Goal: Information Seeking & Learning: Learn about a topic

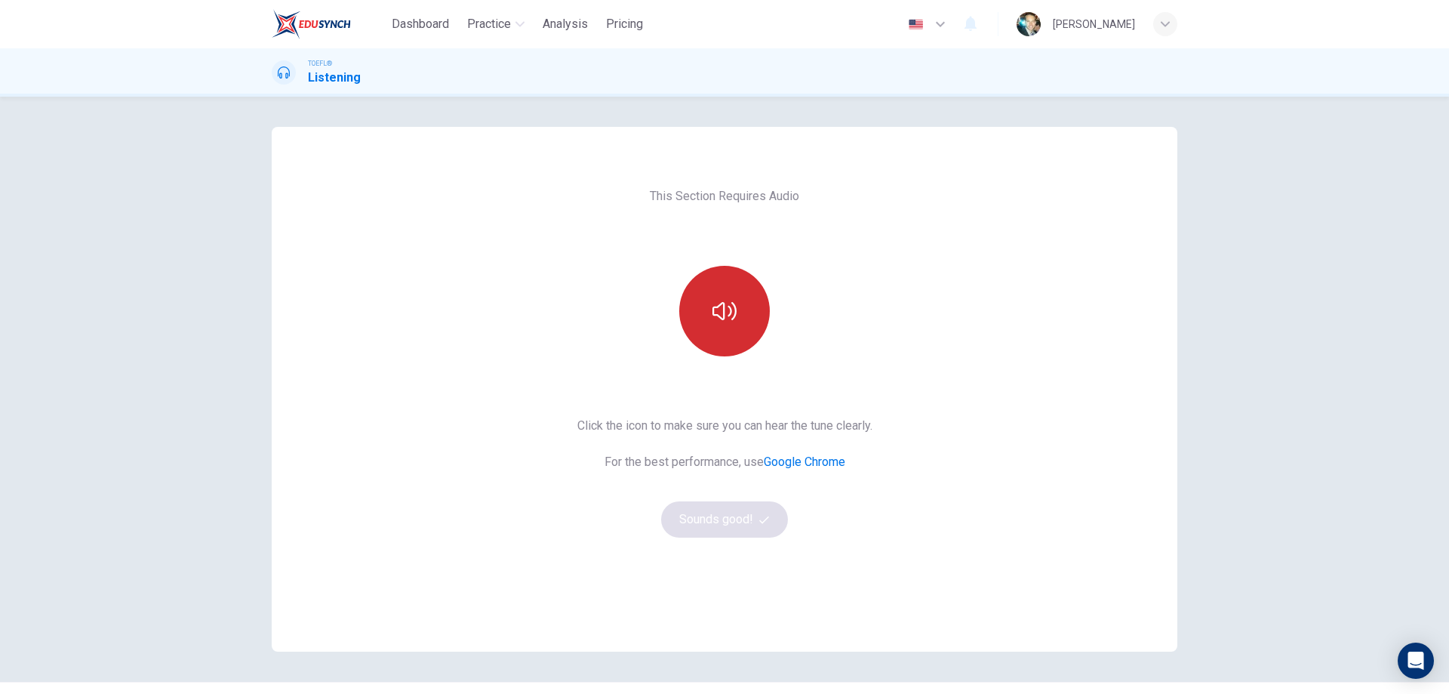
click at [723, 330] on button "button" at bounding box center [724, 311] width 91 height 91
click at [730, 521] on button "Sounds good!" at bounding box center [724, 519] width 127 height 36
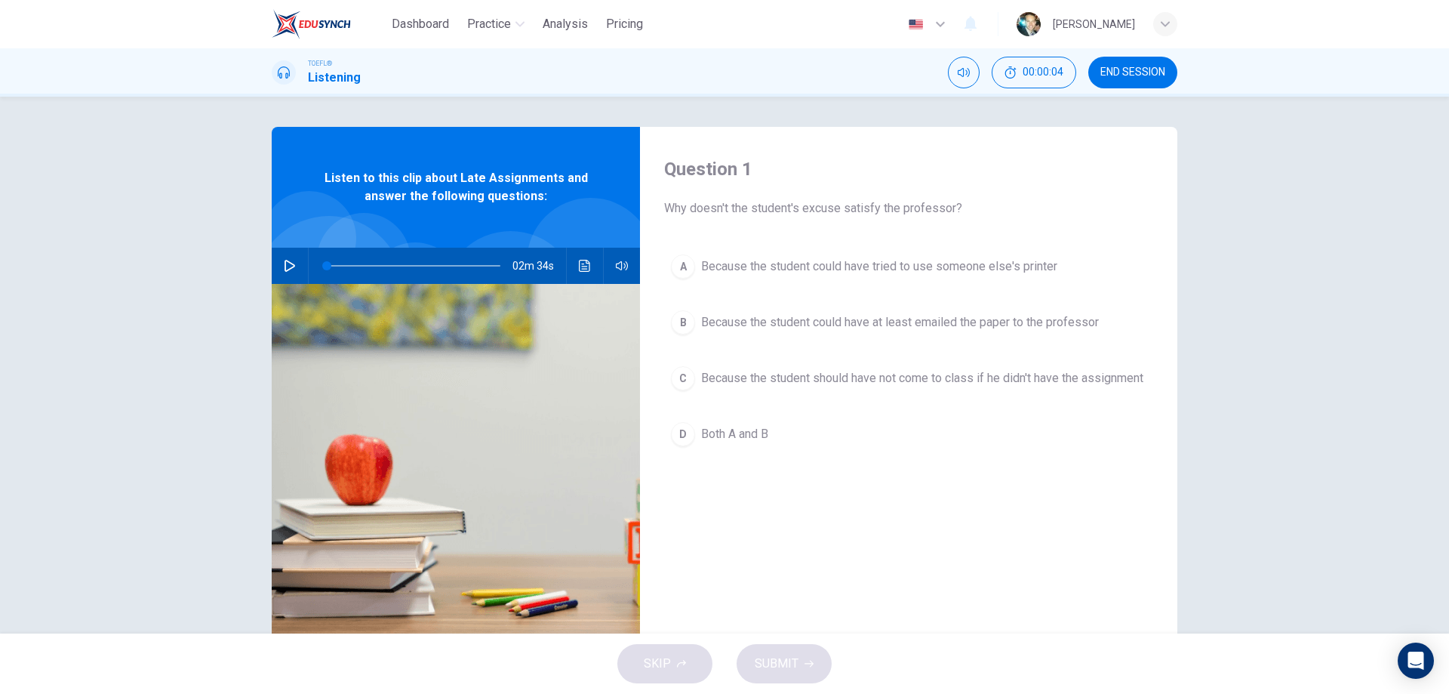
drag, startPoint x: 698, startPoint y: 208, endPoint x: 930, endPoint y: 213, distance: 232.5
click at [930, 213] on span "Why doesn't the student's excuse satisfy the professor?" at bounding box center [908, 208] width 489 height 18
click at [279, 264] on button "button" at bounding box center [290, 266] width 24 height 36
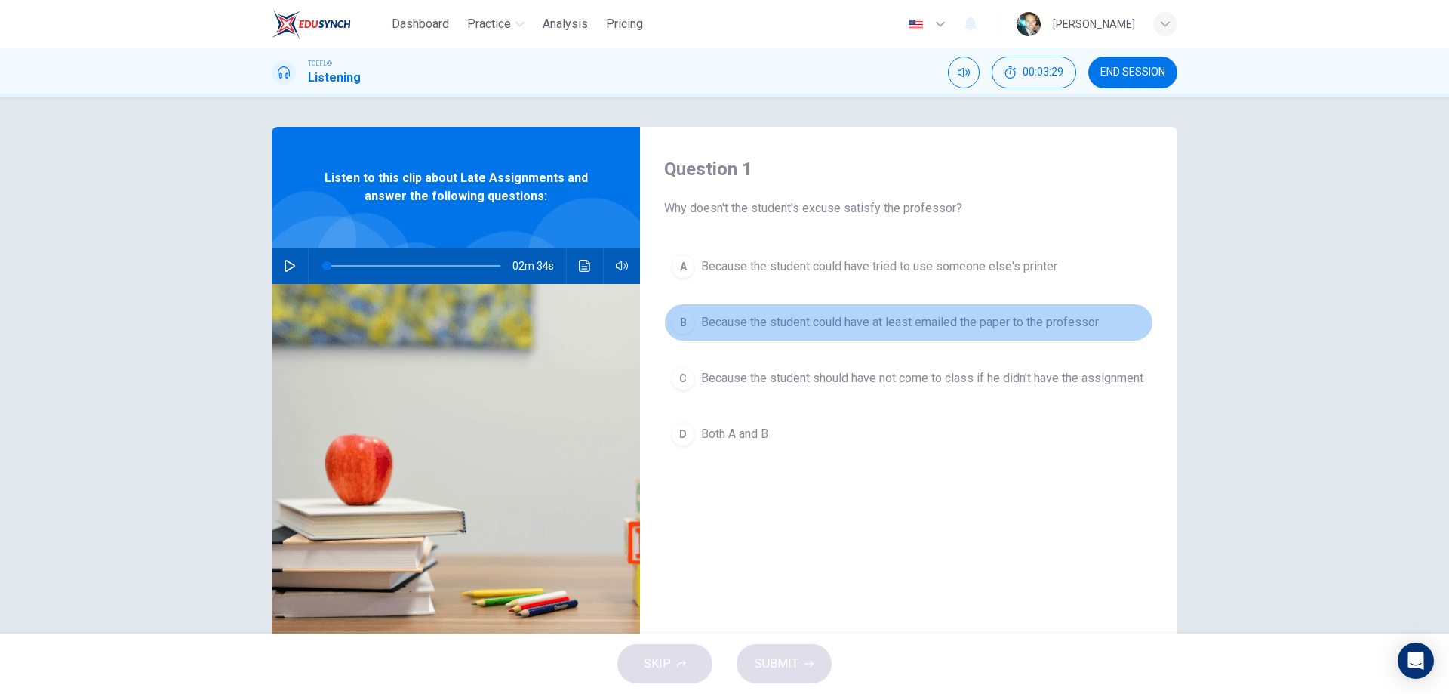
click at [672, 326] on div "B" at bounding box center [683, 322] width 24 height 24
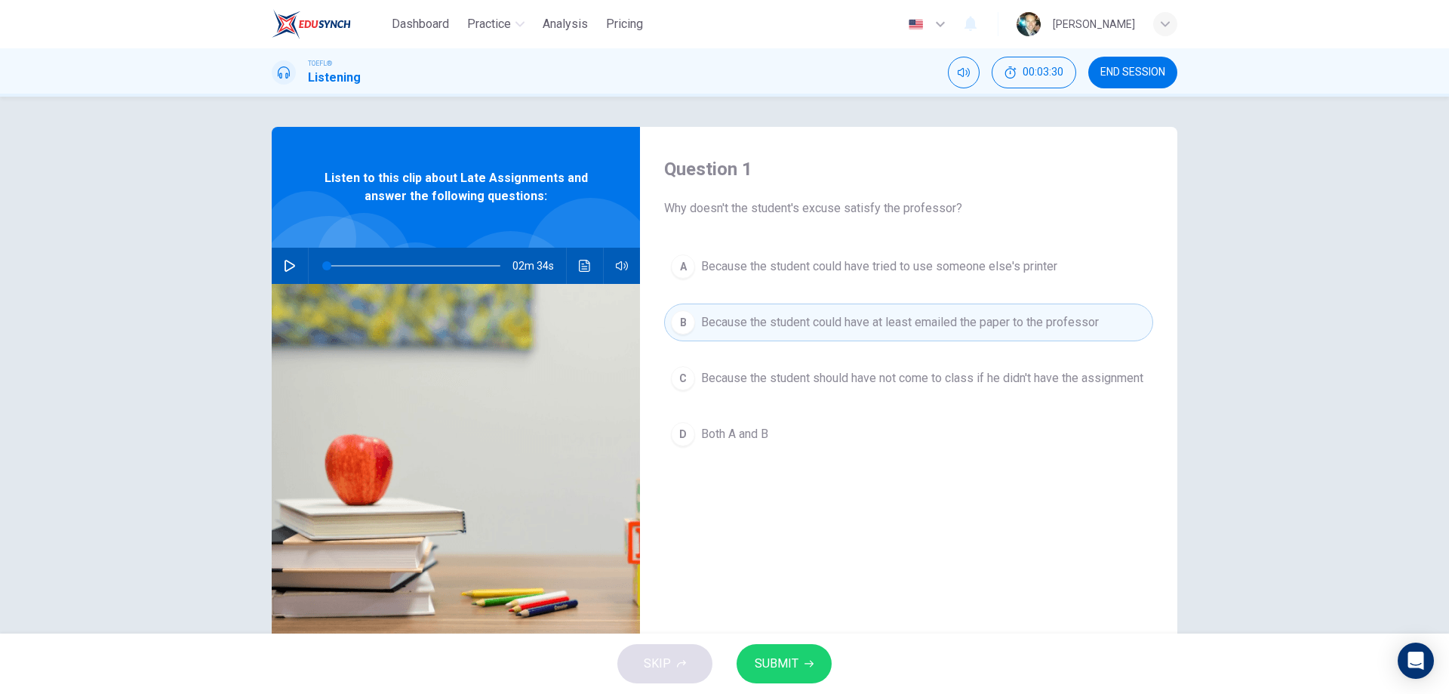
click at [785, 668] on span "SUBMIT" at bounding box center [777, 663] width 44 height 21
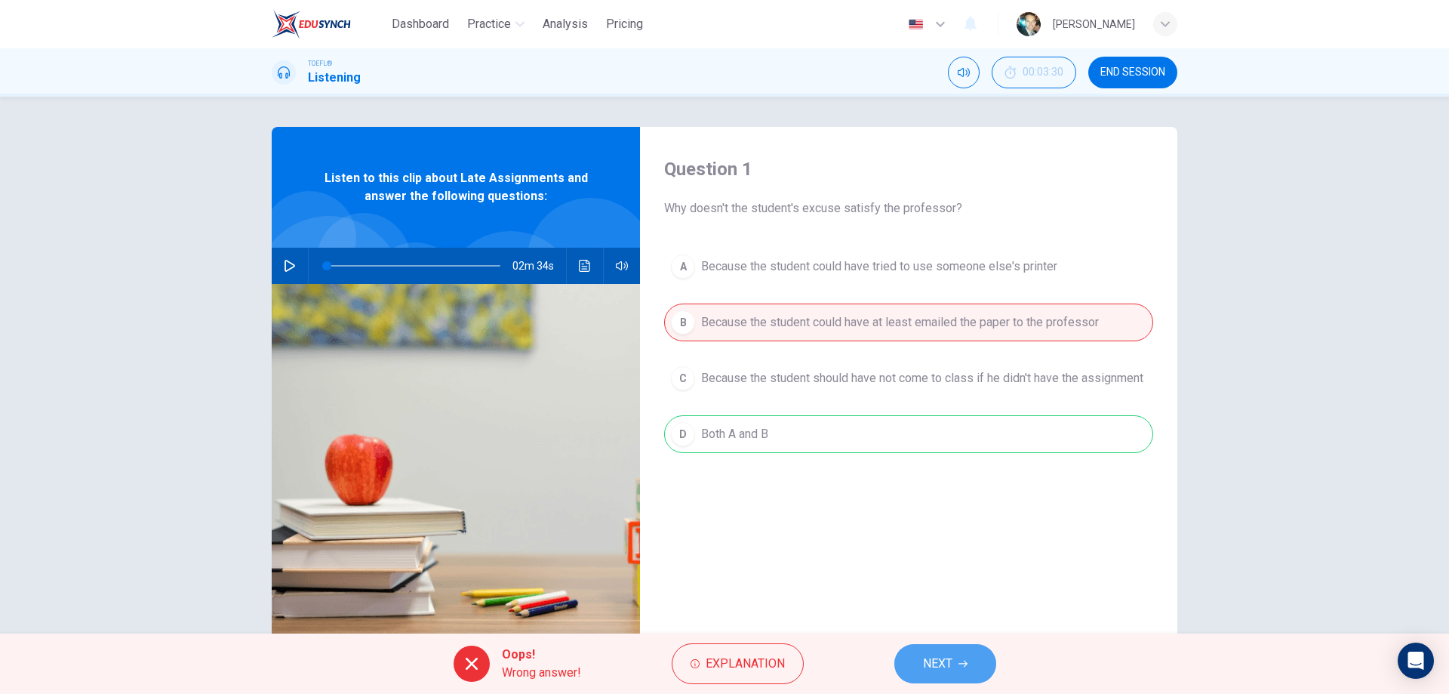
click at [933, 667] on span "NEXT" at bounding box center [937, 663] width 29 height 21
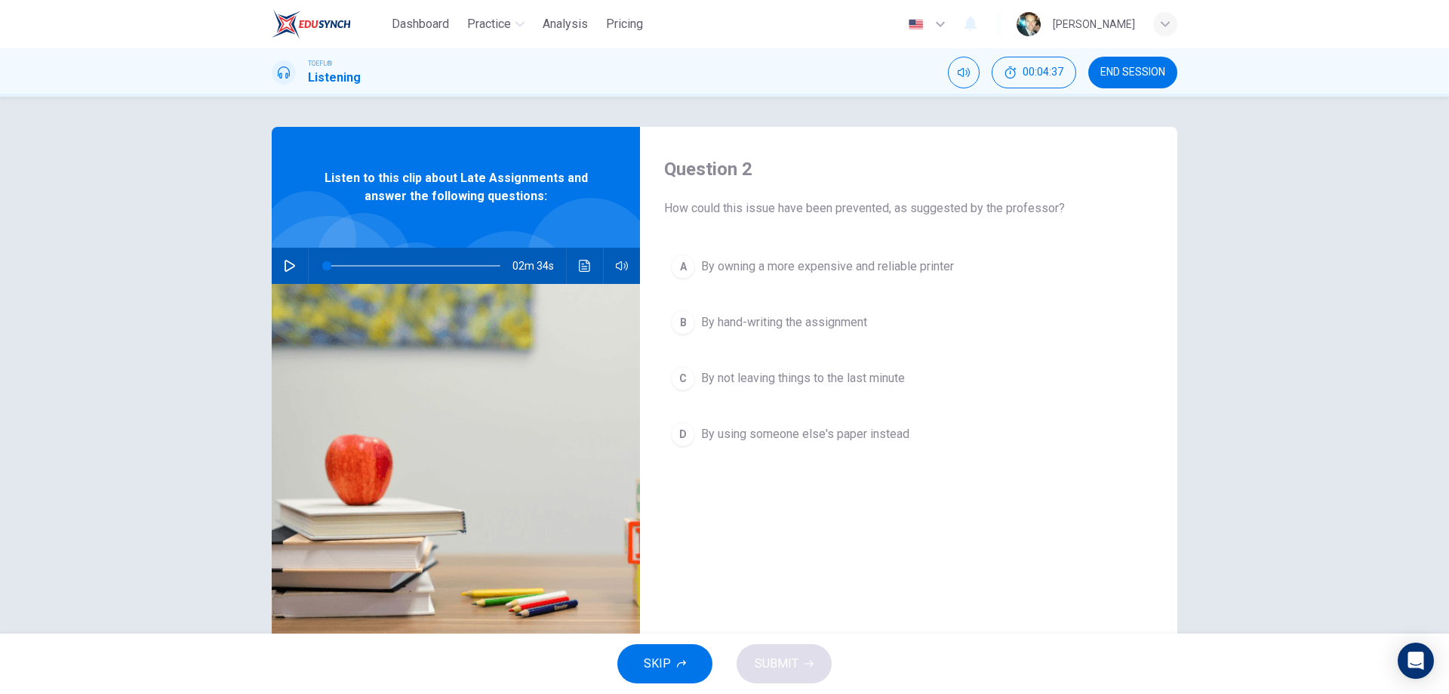
click at [285, 261] on icon "button" at bounding box center [290, 266] width 11 height 12
click at [278, 268] on button "button" at bounding box center [290, 266] width 24 height 36
drag, startPoint x: 721, startPoint y: 201, endPoint x: 1031, endPoint y: 210, distance: 310.3
click at [1031, 210] on span "How could this issue have been prevented, as suggested by the professor?" at bounding box center [908, 208] width 489 height 18
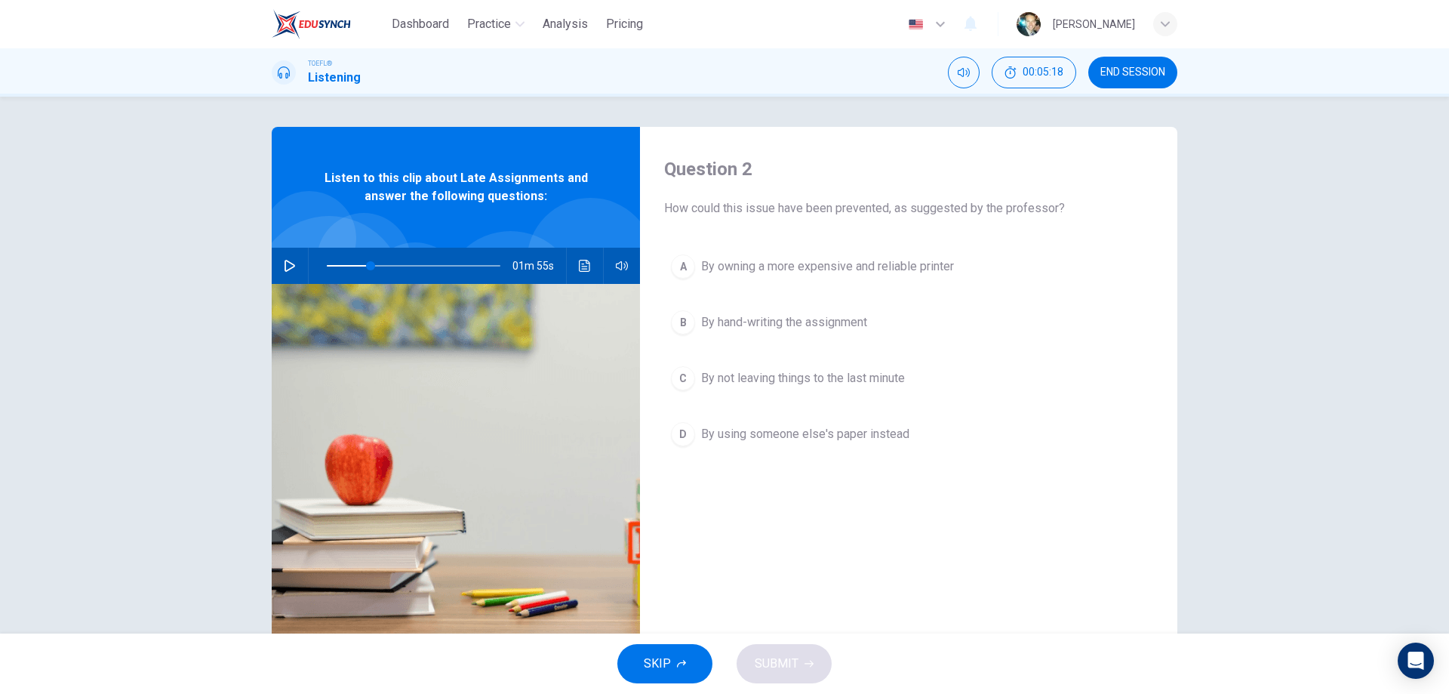
drag, startPoint x: 908, startPoint y: 207, endPoint x: 1029, endPoint y: 212, distance: 120.9
click at [1029, 212] on span "How could this issue have been prevented, as suggested by the professor?" at bounding box center [908, 208] width 489 height 18
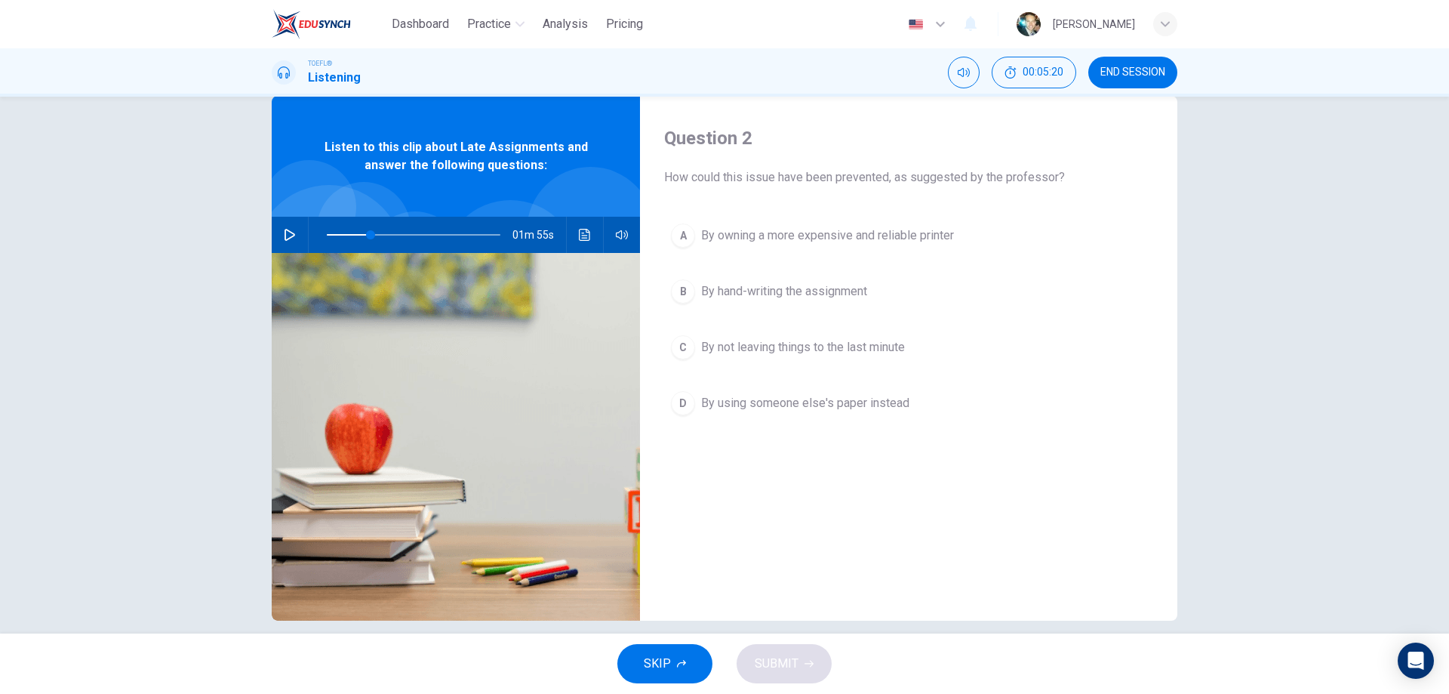
scroll to position [48, 0]
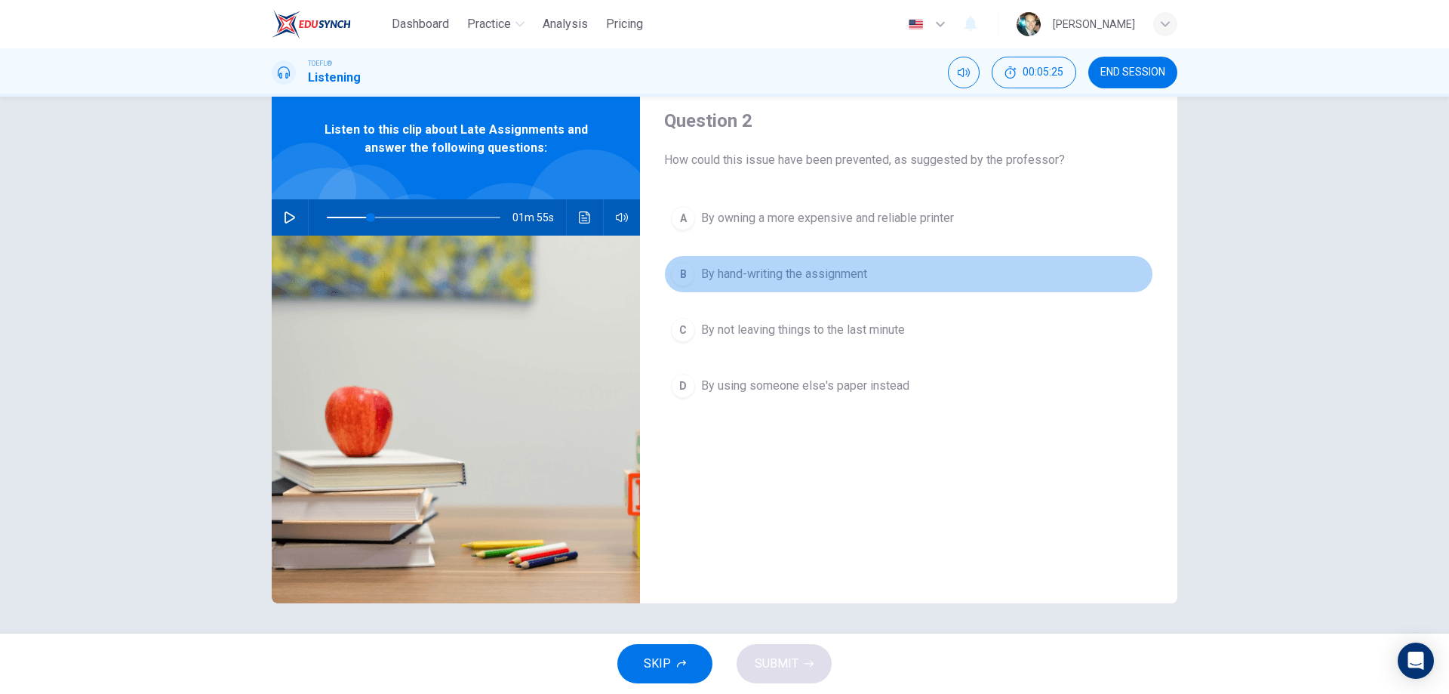
click at [681, 276] on div "B" at bounding box center [683, 274] width 24 height 24
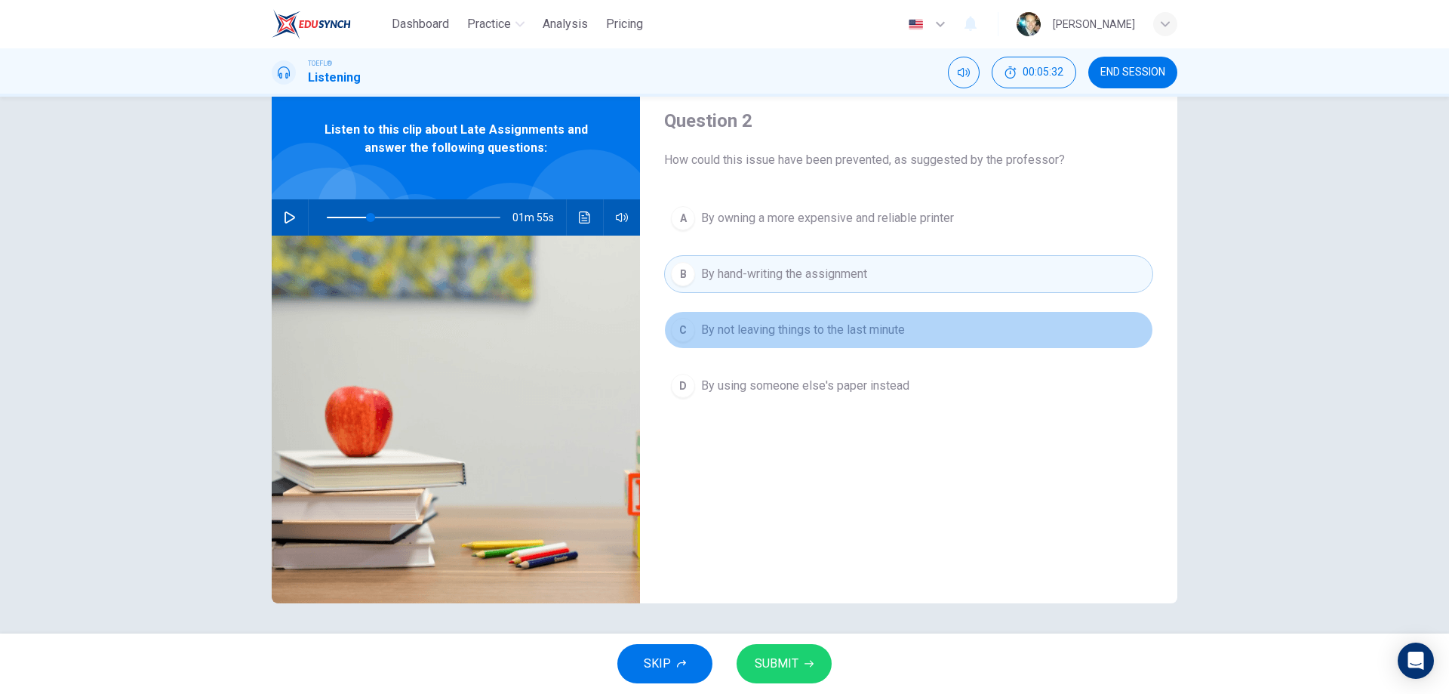
click at [672, 324] on div "C" at bounding box center [683, 330] width 24 height 24
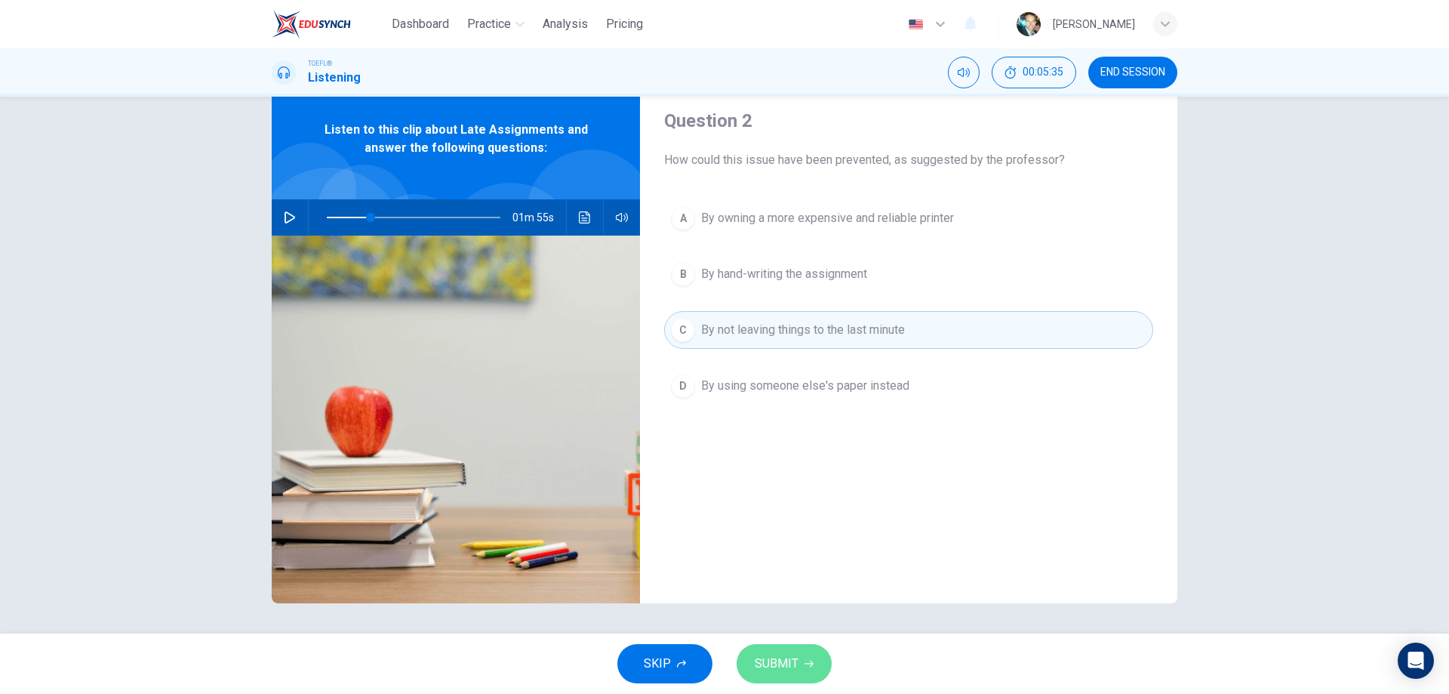
click at [813, 671] on button "SUBMIT" at bounding box center [784, 663] width 95 height 39
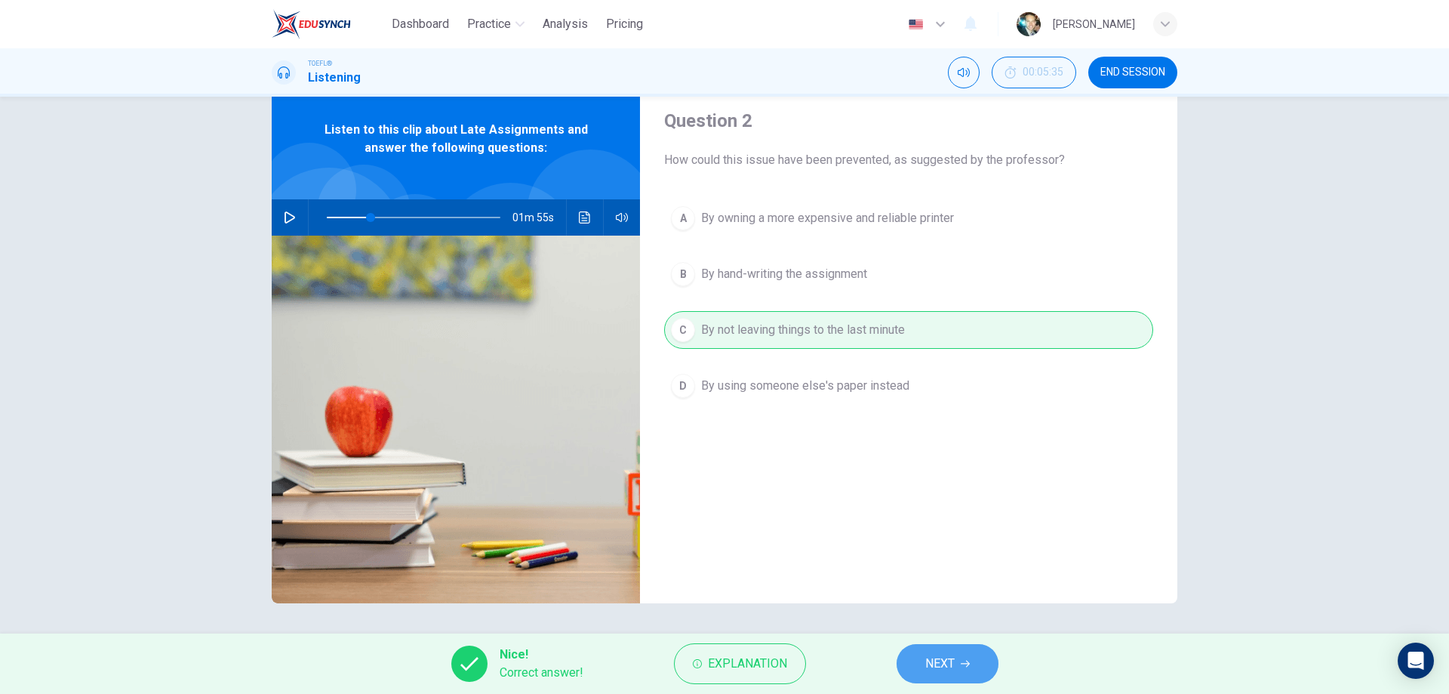
click at [970, 668] on button "NEXT" at bounding box center [948, 663] width 102 height 39
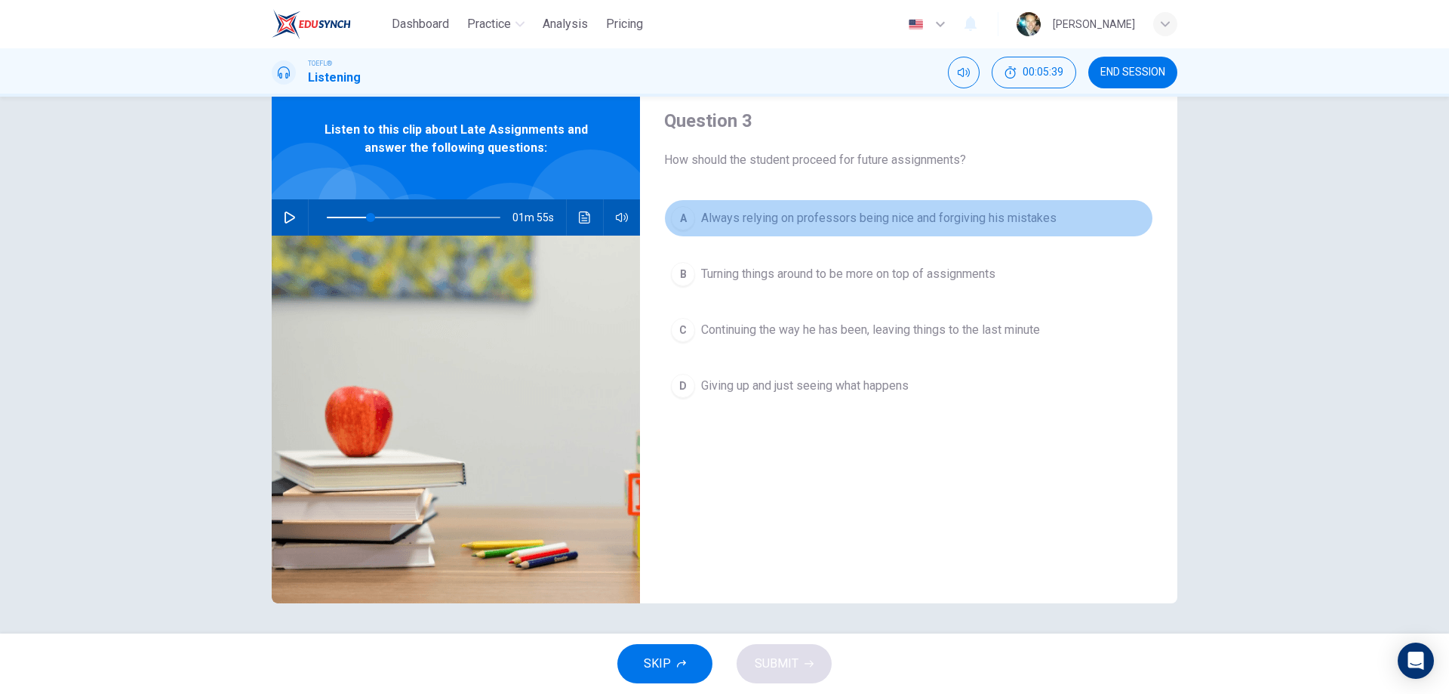
click at [740, 217] on span "Always relying on professors being nice and forgiving his mistakes" at bounding box center [878, 218] width 355 height 18
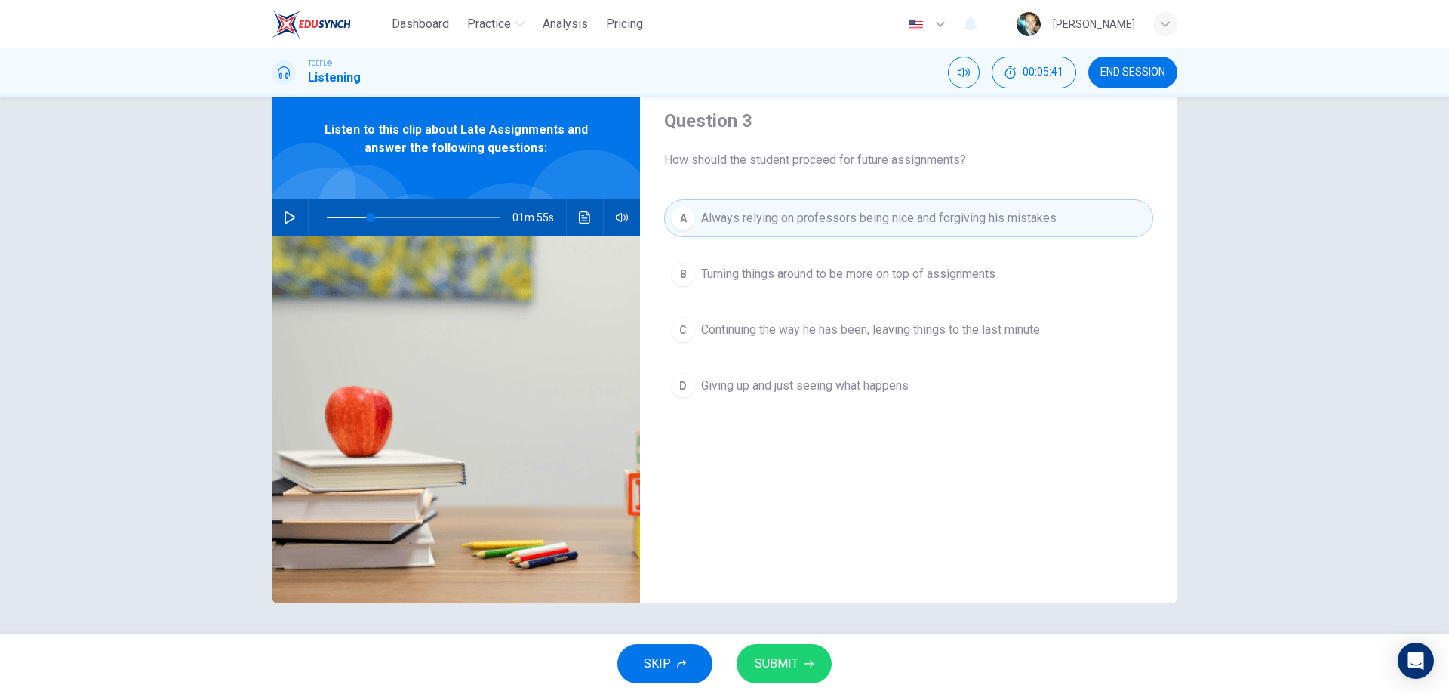
drag, startPoint x: 696, startPoint y: 150, endPoint x: 1047, endPoint y: 151, distance: 351.7
click at [1047, 151] on div "Question 3 How should the student proceed for future assignments?" at bounding box center [908, 139] width 489 height 60
drag, startPoint x: 857, startPoint y: 155, endPoint x: 952, endPoint y: 165, distance: 96.3
click at [952, 165] on span "How should the student proceed for future assignments?" at bounding box center [908, 160] width 489 height 18
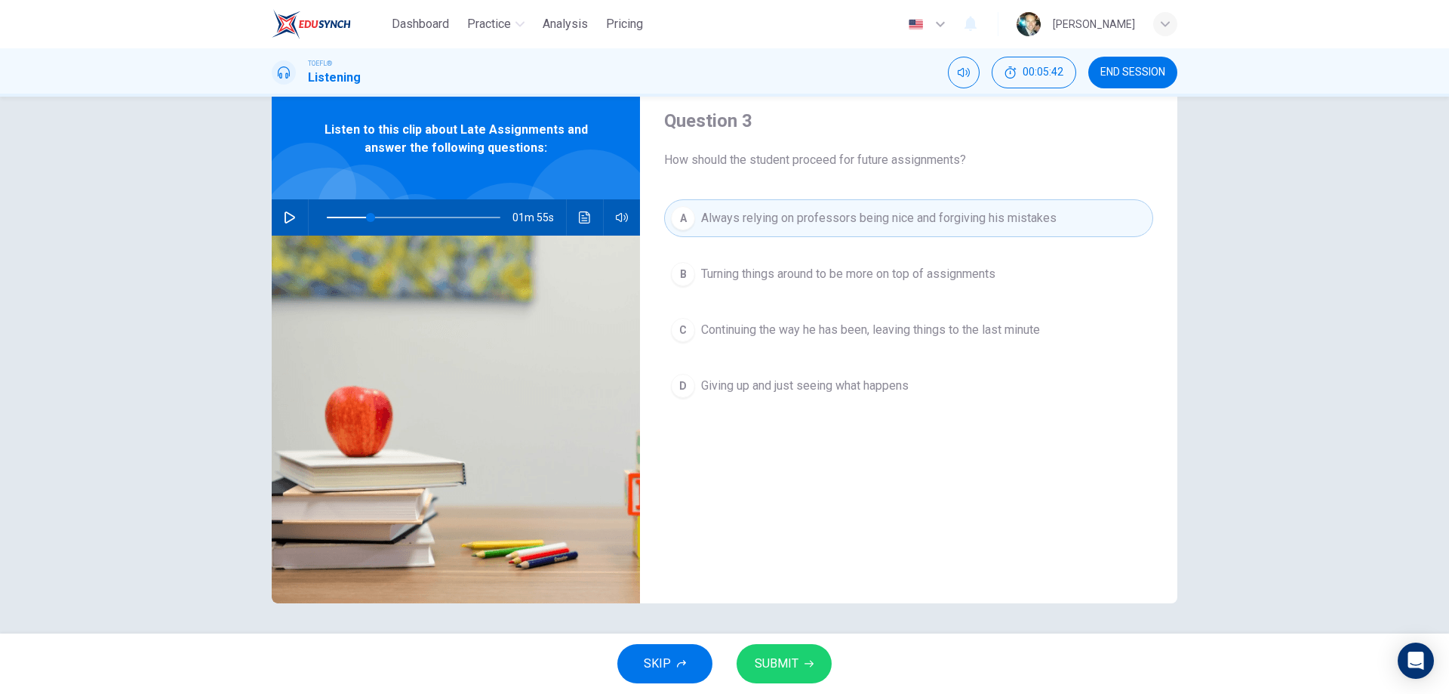
click at [826, 277] on span "Turning things around to be more on top of assignments" at bounding box center [848, 274] width 294 height 18
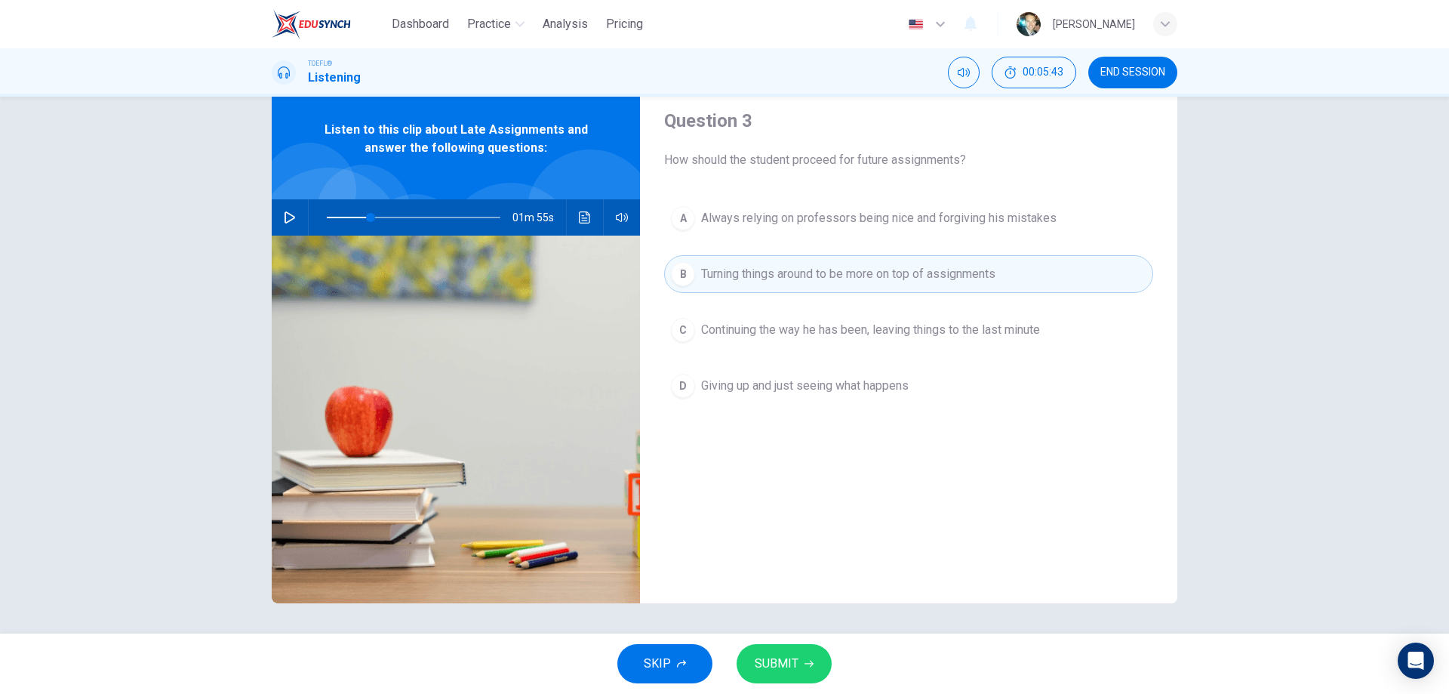
click at [811, 328] on span "Continuing the way he has been, leaving things to the last minute" at bounding box center [870, 330] width 339 height 18
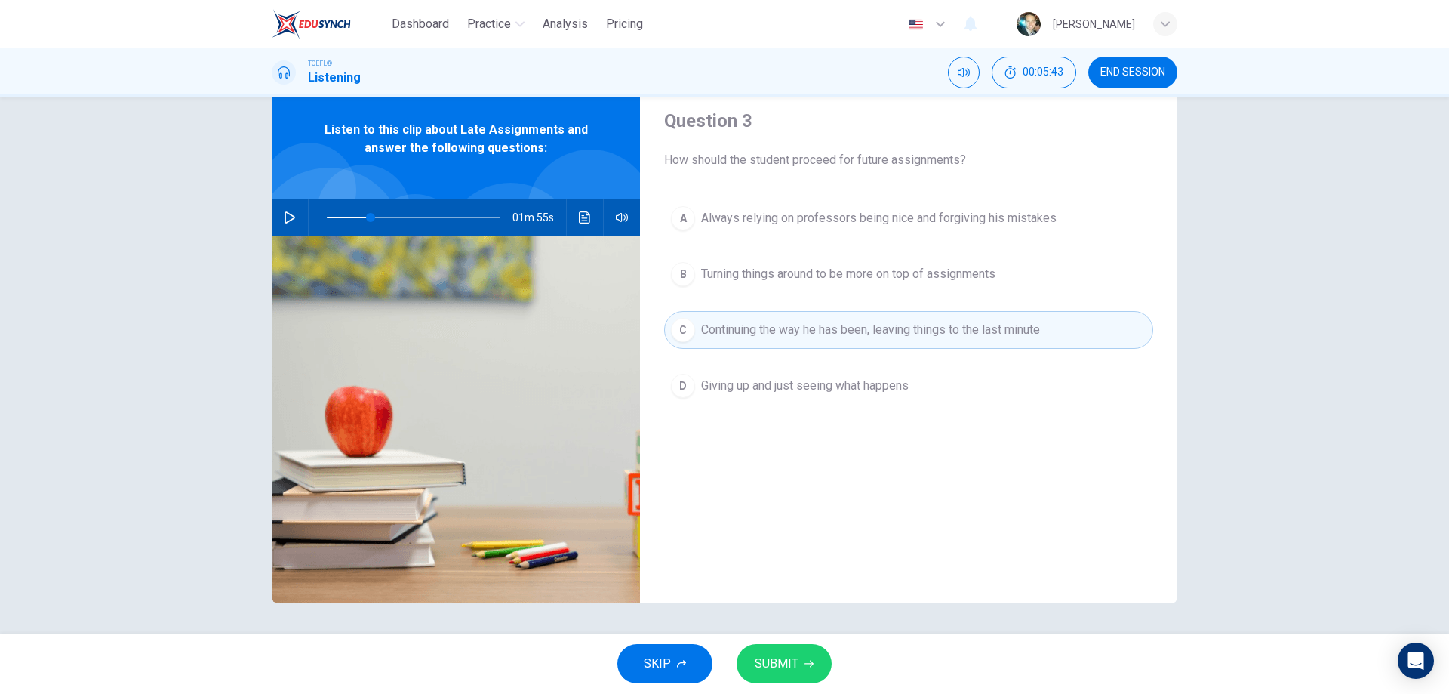
click at [823, 381] on span "Giving up and just seeing what happens" at bounding box center [805, 386] width 208 height 18
type input "25"
